Goal: Navigation & Orientation: Find specific page/section

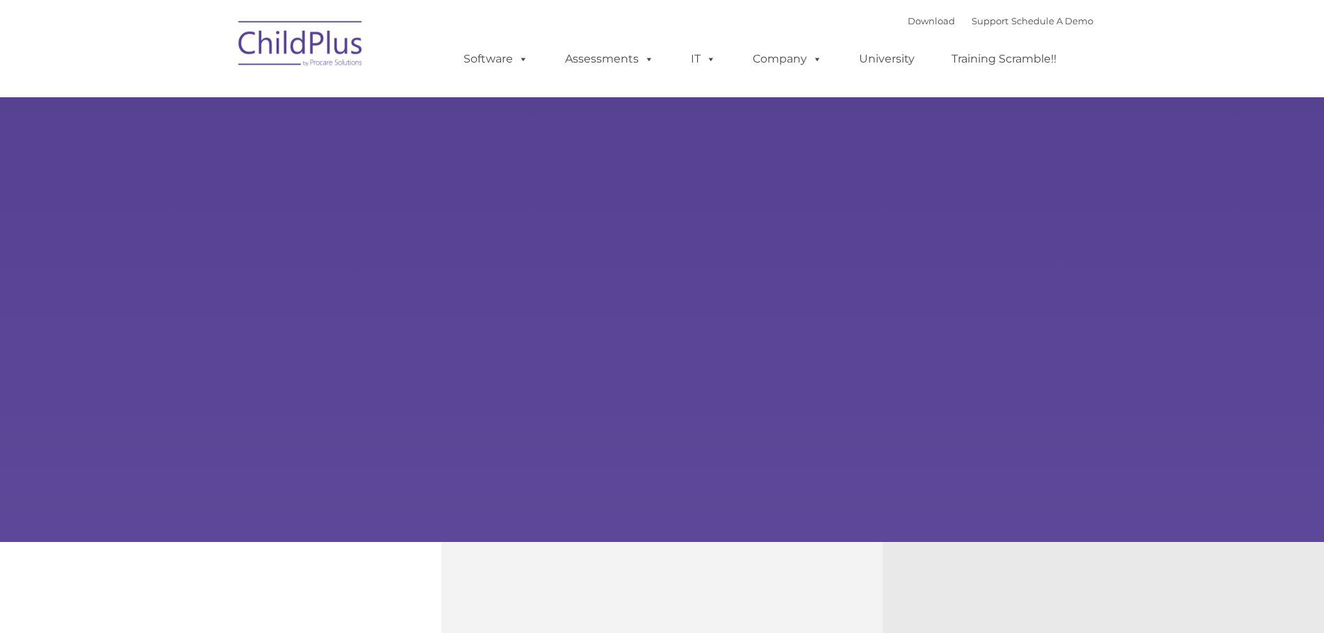
type input ""
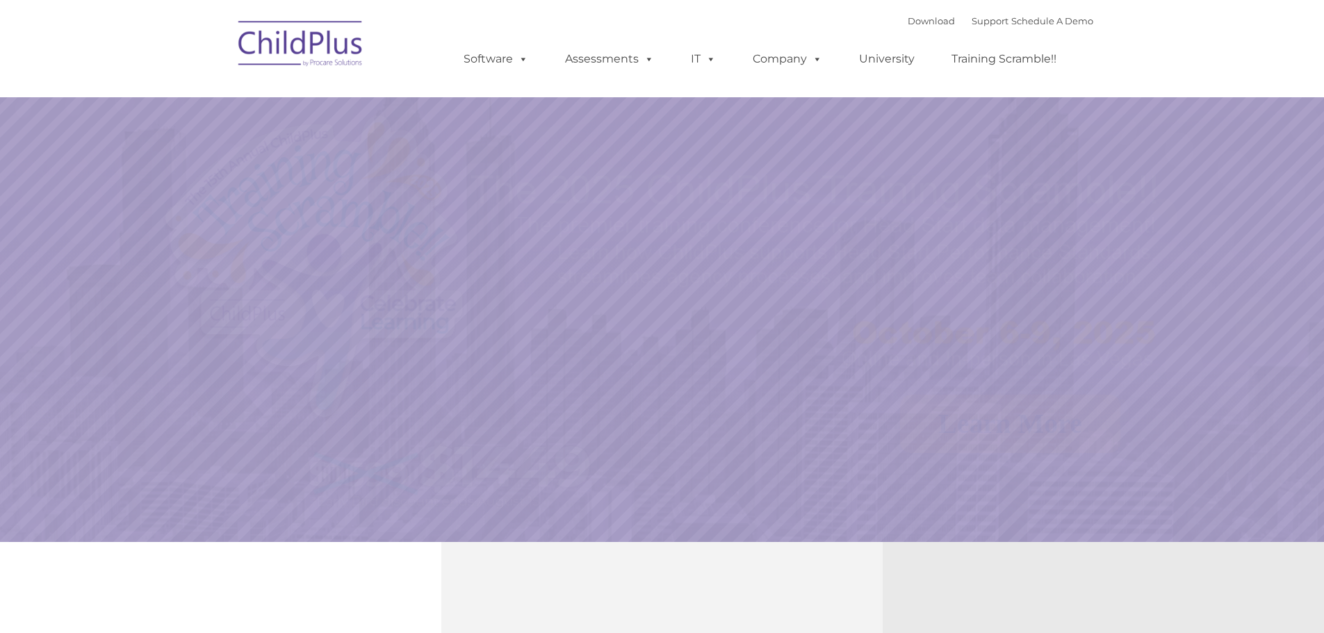
select select "MEDIUM"
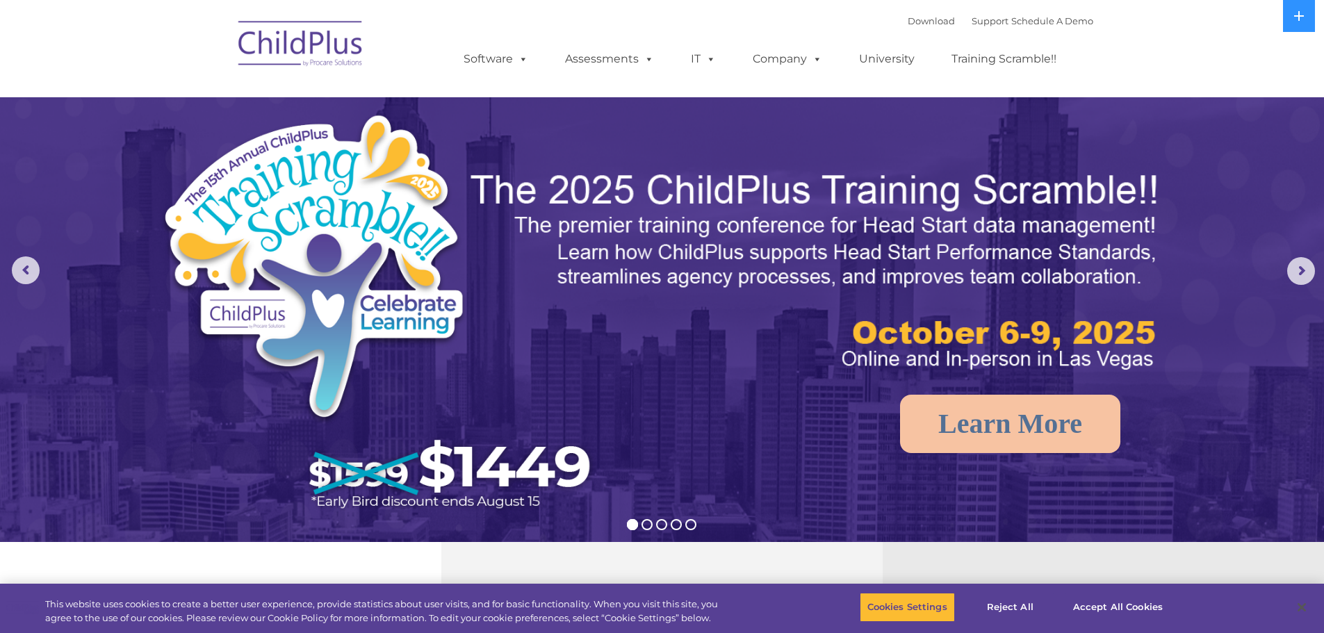
click at [312, 44] on img at bounding box center [300, 46] width 139 height 70
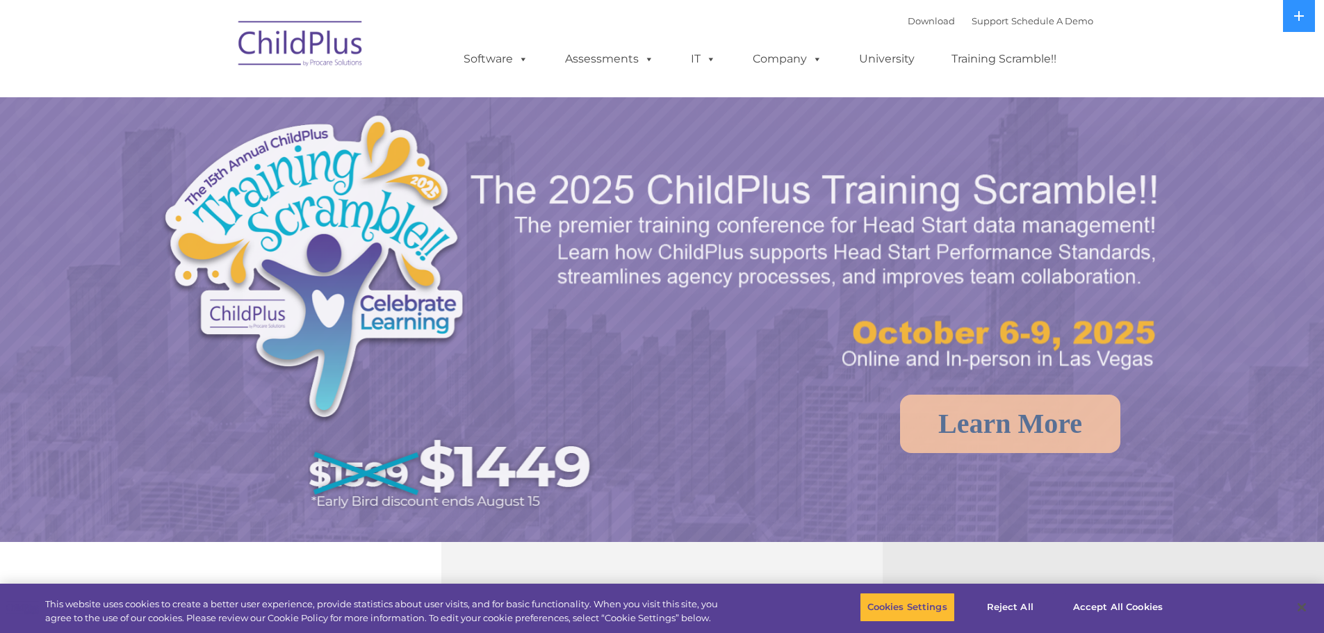
select select "MEDIUM"
